Goal: Task Accomplishment & Management: Use online tool/utility

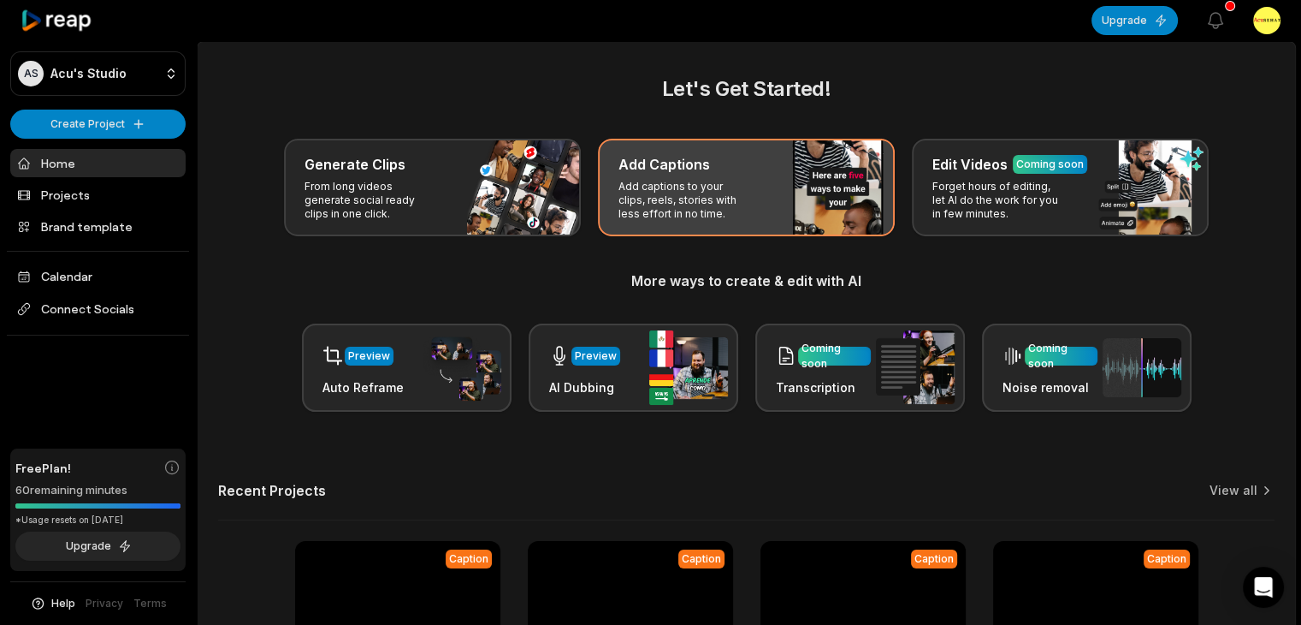
click at [779, 180] on div "Add Captions Add captions to your clips, reels, stories with less effort in no …" at bounding box center [746, 188] width 297 height 98
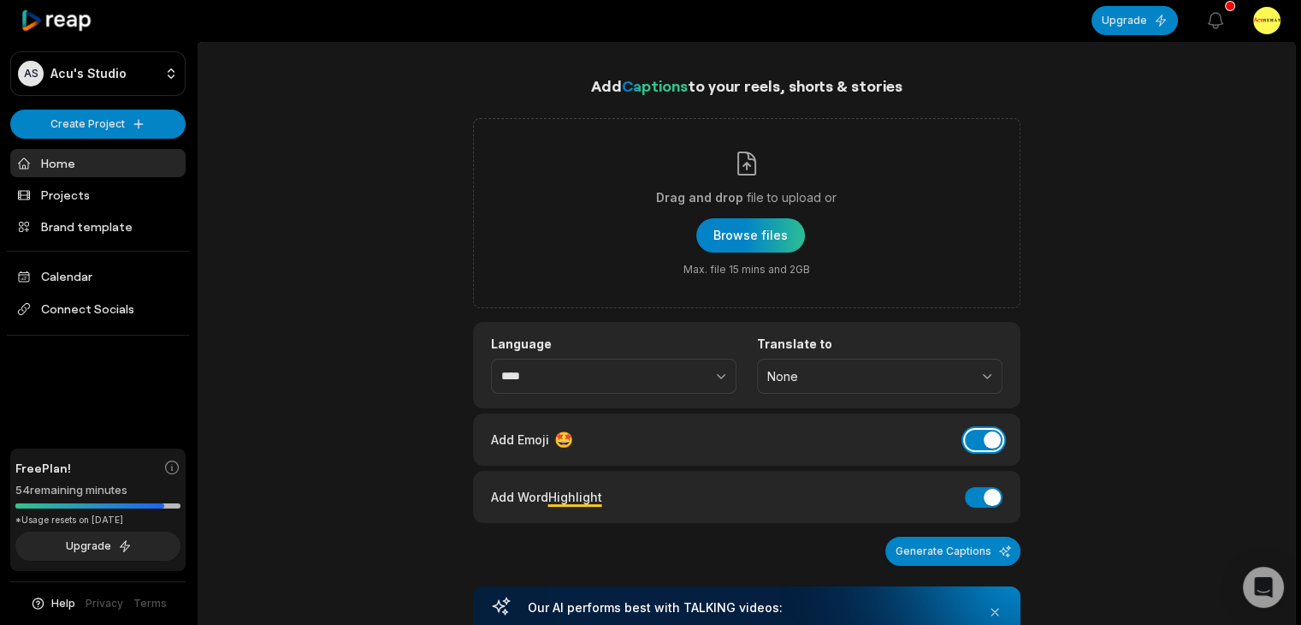
click at [990, 445] on button "Add Emoji" at bounding box center [984, 440] width 38 height 21
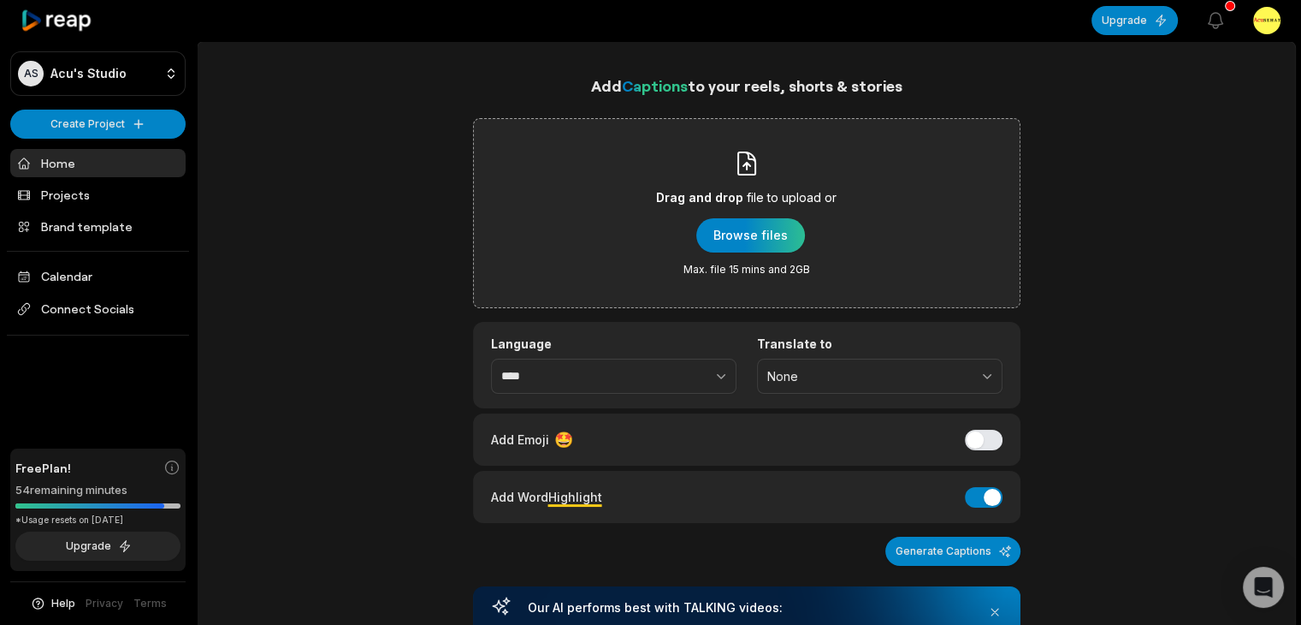
click at [747, 216] on div "Drag and drop file to upload or Browse files Max. file 15 mins and 2GB" at bounding box center [746, 213] width 181 height 127
click at [0, 0] on input "Drag and drop file to upload or Browse files Max. file 15 mins and 2GB" at bounding box center [0, 0] width 0 height 0
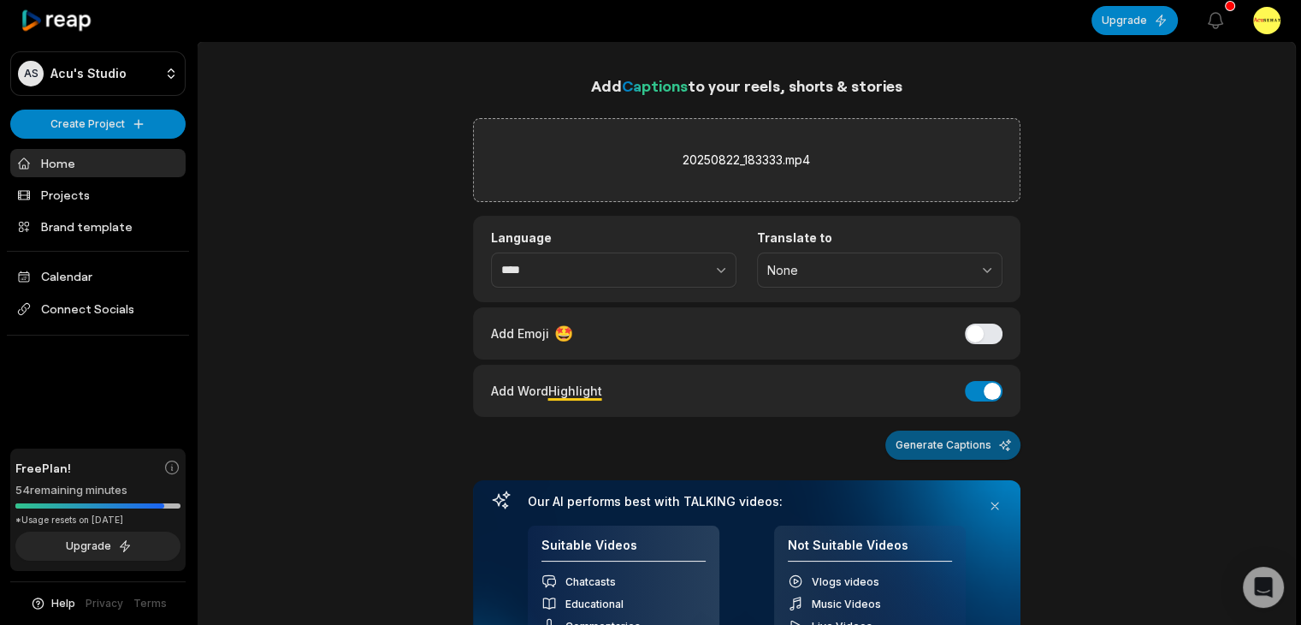
click at [948, 436] on button "Generate Captions" at bounding box center [953, 444] width 135 height 29
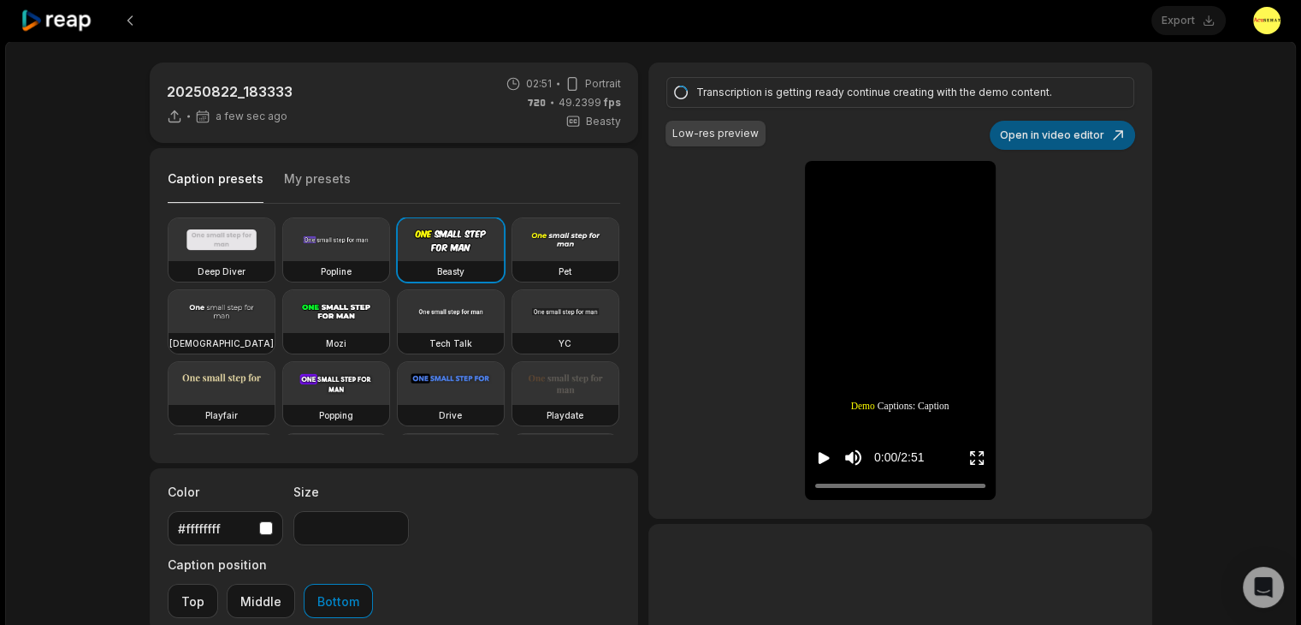
click at [1082, 124] on button "Open in video editor" at bounding box center [1062, 135] width 145 height 29
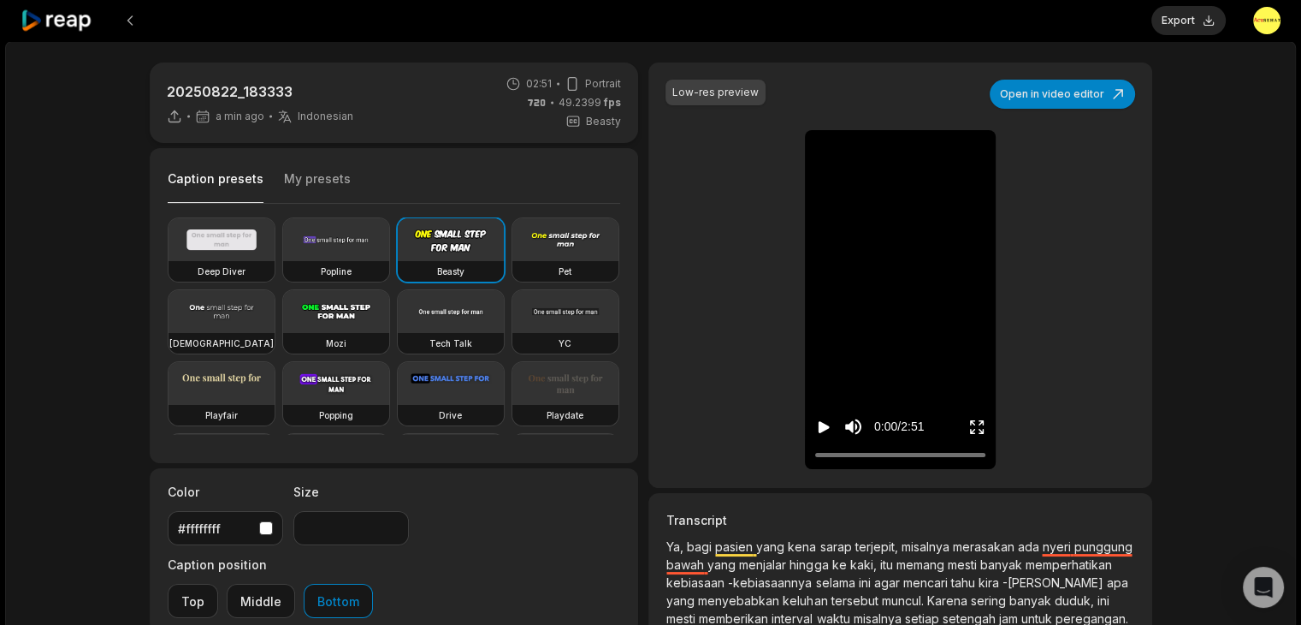
click at [1039, 76] on div "Low-res preview Open in video editor Ya, Ya, bagi bagi pasien pasien yang yang …" at bounding box center [900, 274] width 503 height 425
click at [1038, 87] on button "Open in video editor" at bounding box center [1062, 94] width 145 height 29
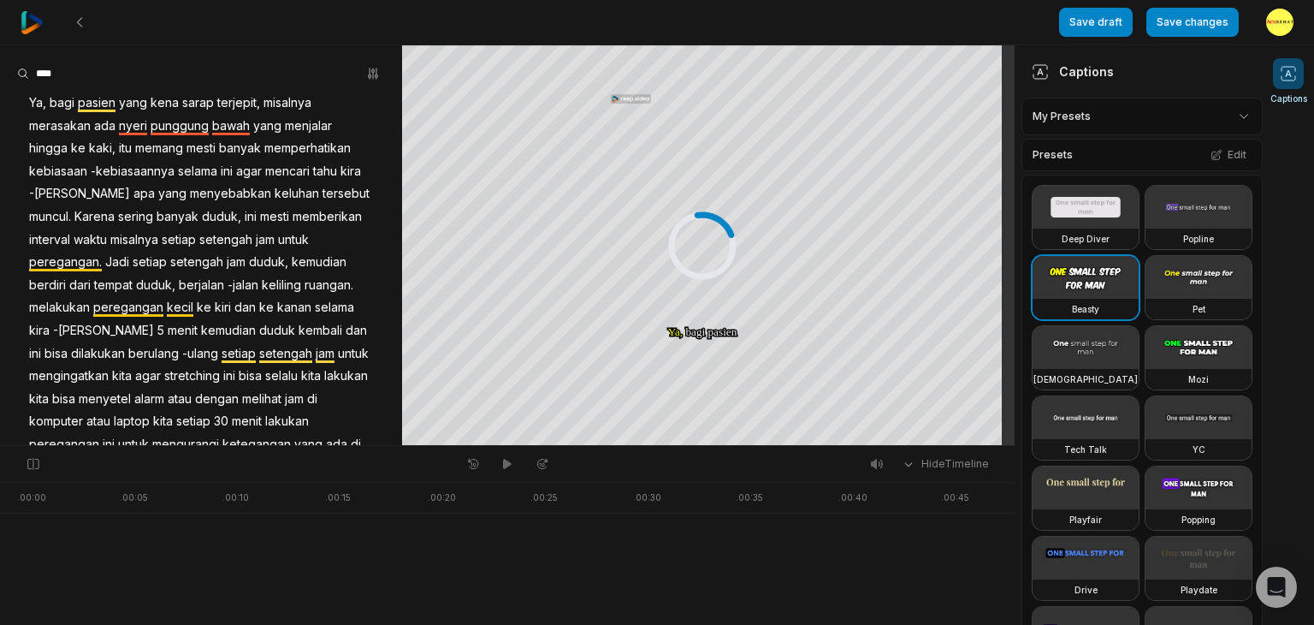
click at [181, 107] on span "sarap" at bounding box center [198, 103] width 35 height 23
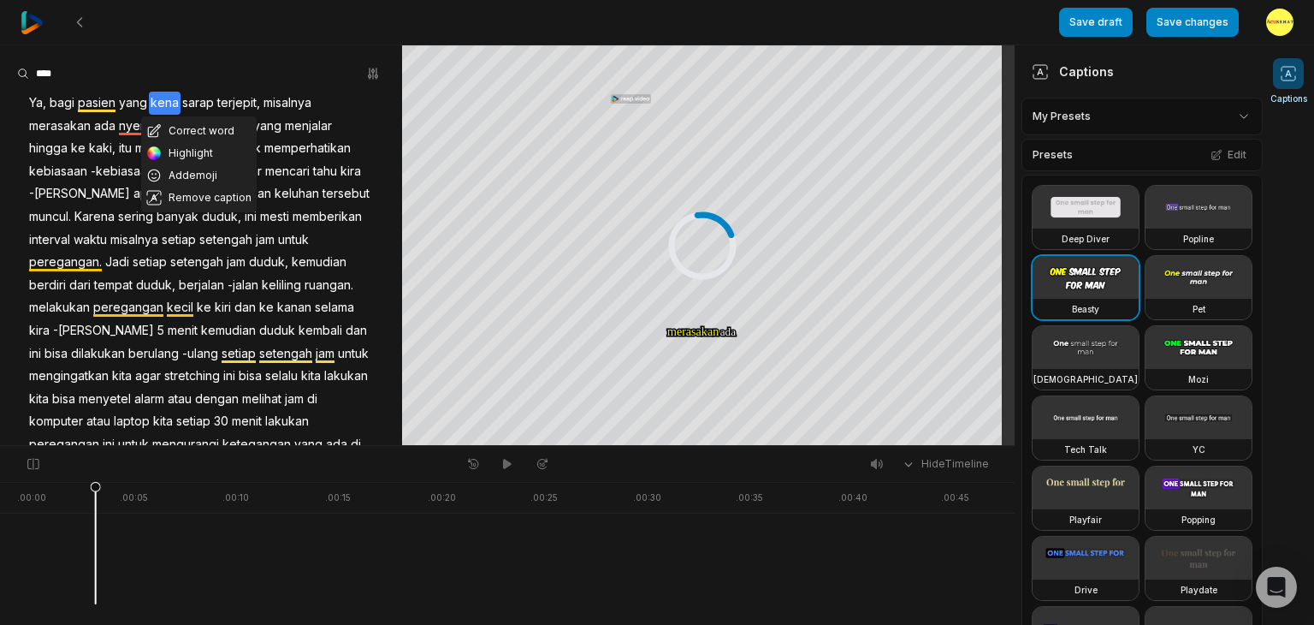
click at [196, 105] on span "sarap" at bounding box center [198, 103] width 35 height 23
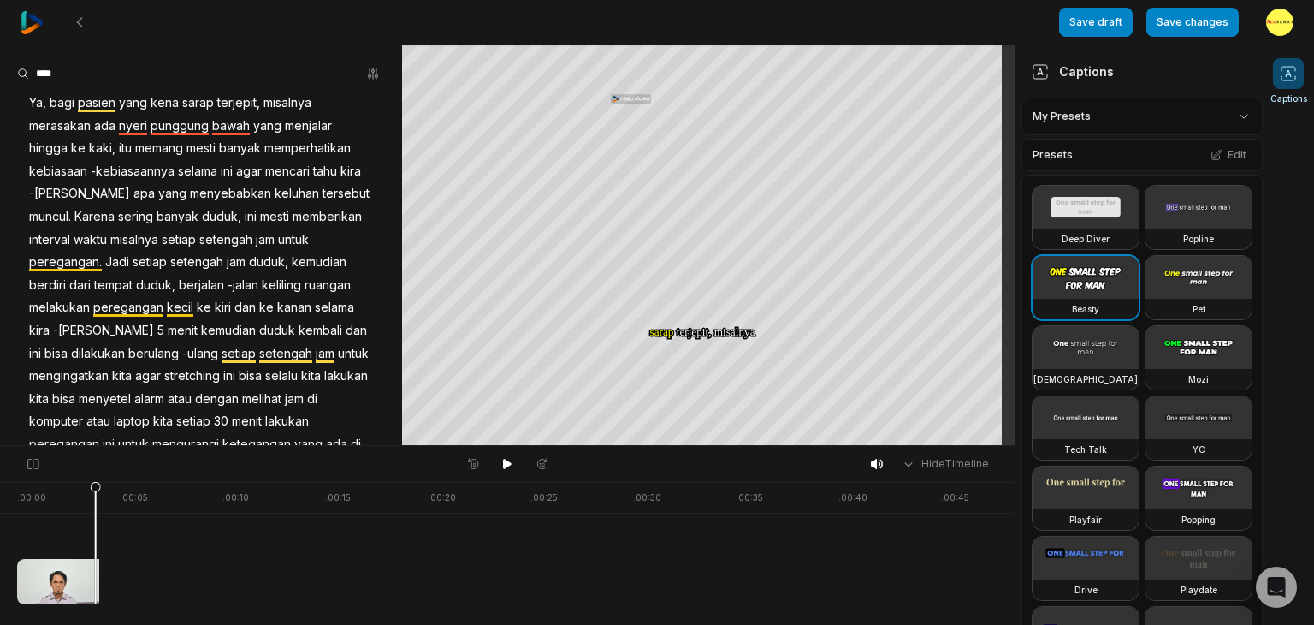
click at [193, 108] on span "sarap" at bounding box center [198, 103] width 35 height 23
click at [205, 133] on button "Correct word" at bounding box center [199, 131] width 116 height 22
